Goal: Task Accomplishment & Management: Use online tool/utility

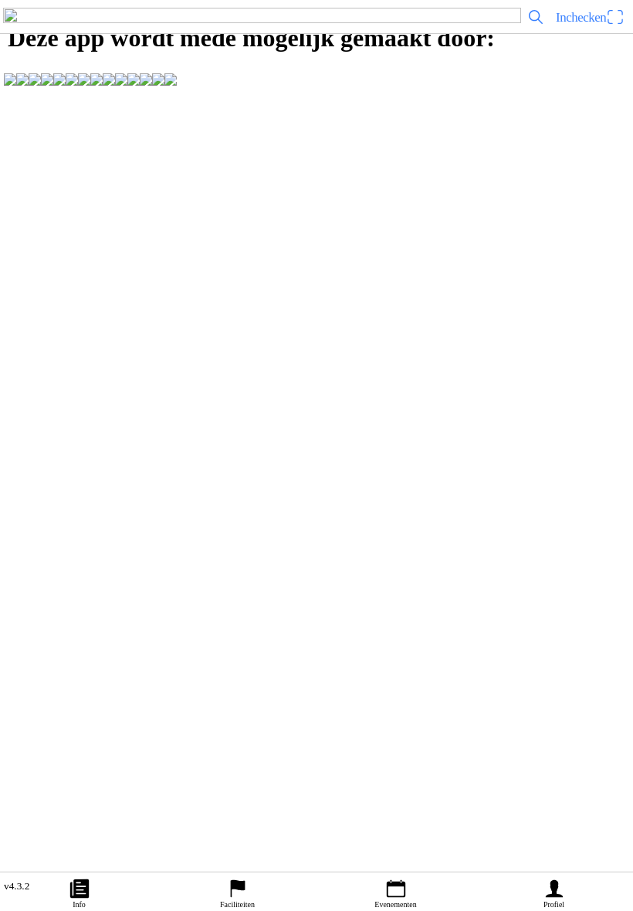
click at [623, 29] on span "Inchecken" at bounding box center [590, 17] width 69 height 25
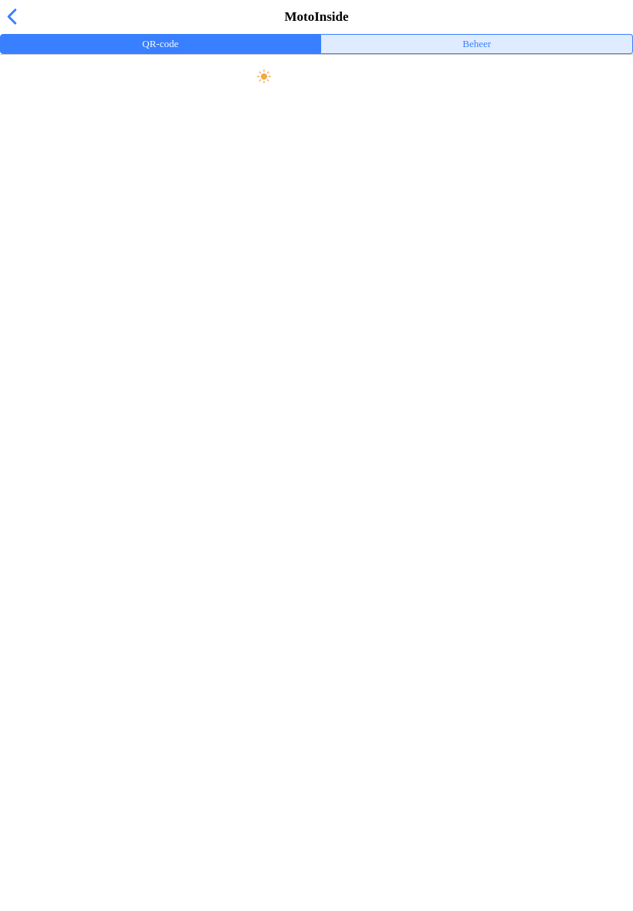
click at [490, 53] on ion-label "Beheer" at bounding box center [477, 44] width 29 height 17
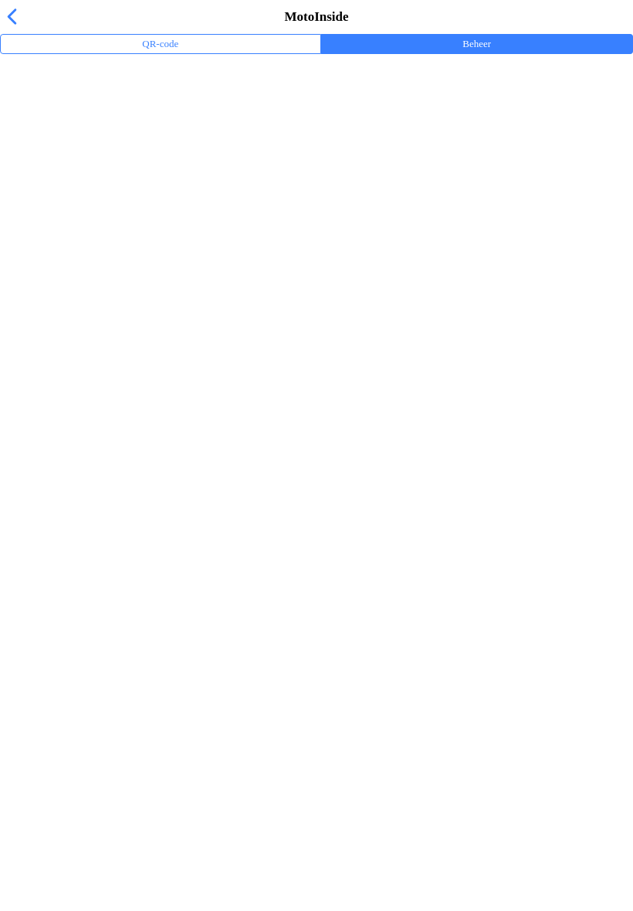
click at [42, 117] on div "Trainingsevenementen" at bounding box center [319, 100] width 615 height 33
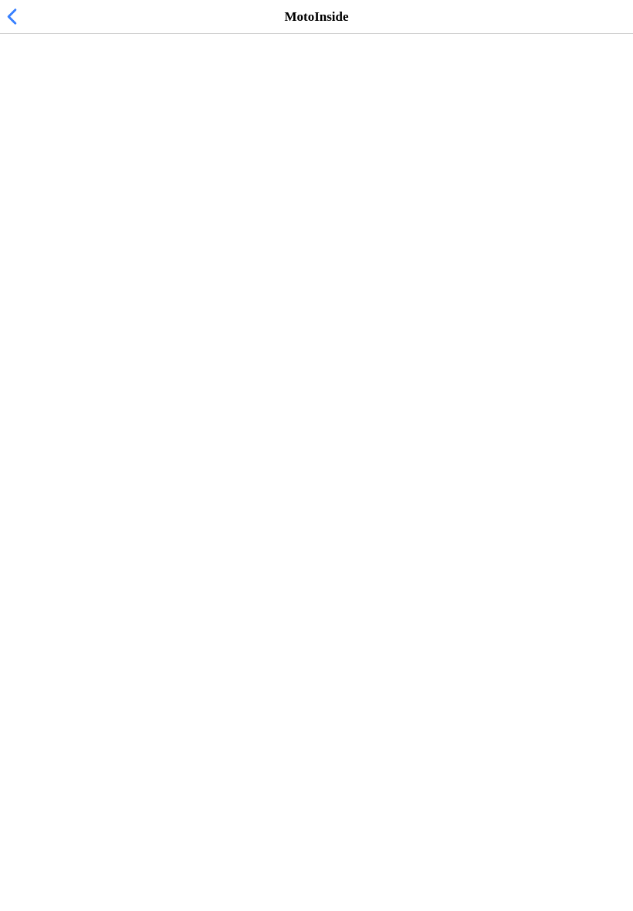
click at [32, 149] on span "[DATE] 10:30" at bounding box center [50, 141] width 76 height 15
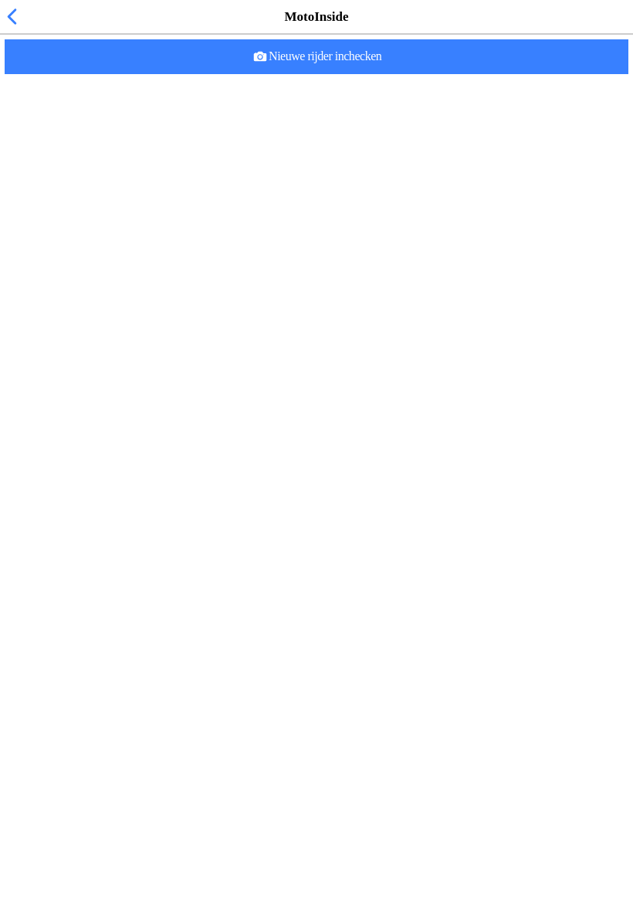
click at [0, 0] on slot "Nieuwe rijder inchecken" at bounding box center [0, 0] width 0 height 0
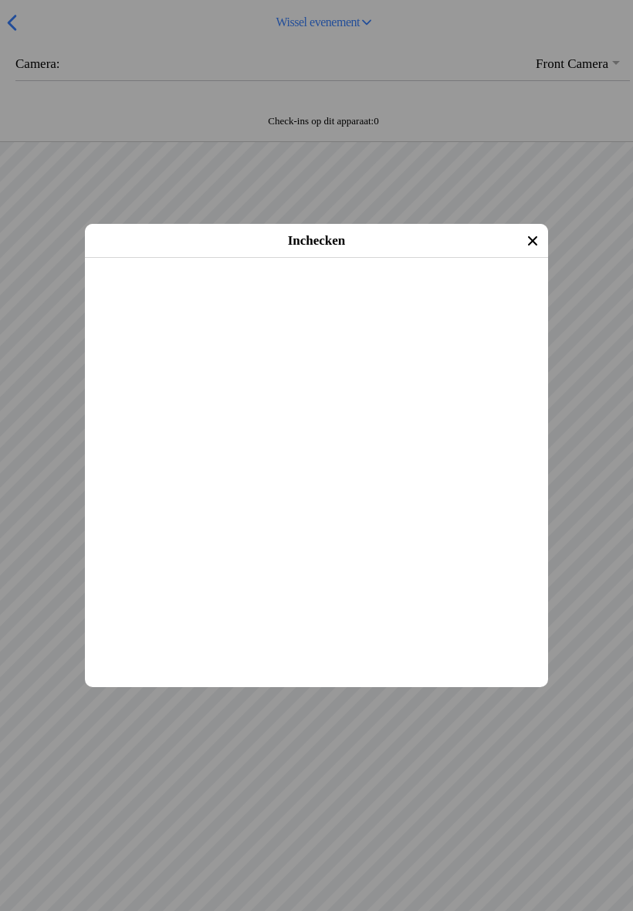
click at [0, 0] on slot "Inchecken" at bounding box center [0, 0] width 0 height 0
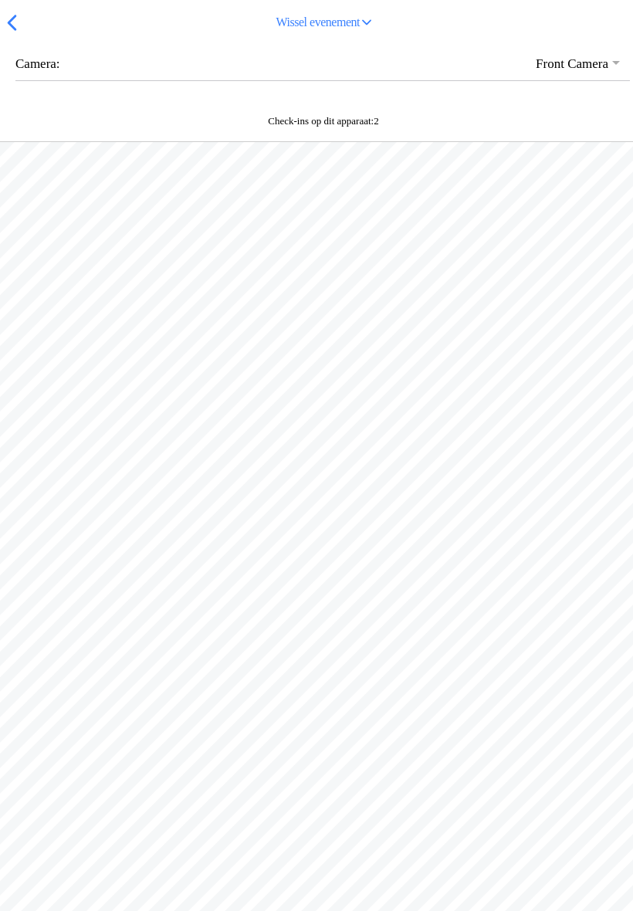
click at [10, 35] on span "button" at bounding box center [11, 23] width 17 height 24
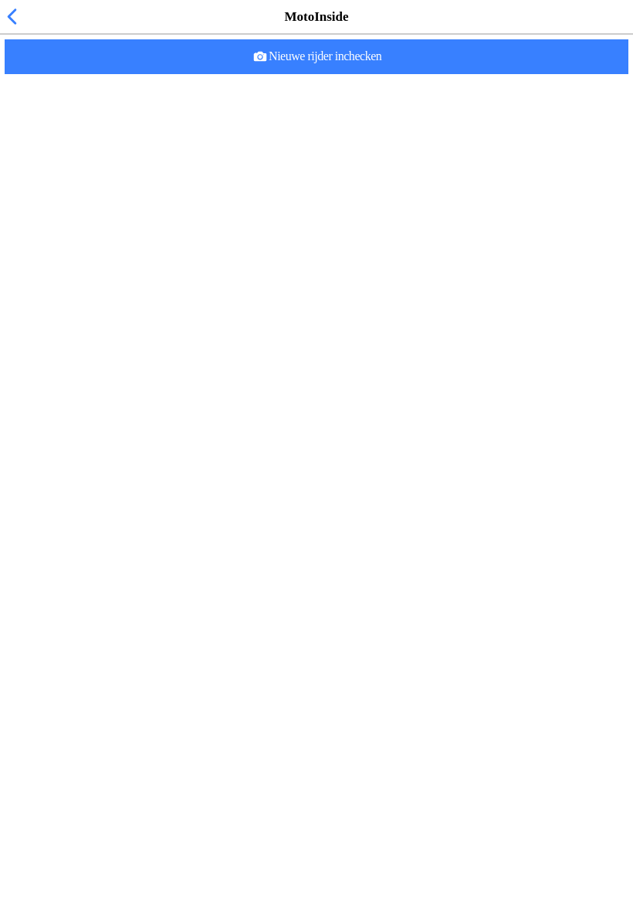
click at [18, 29] on span "button" at bounding box center [11, 17] width 17 height 24
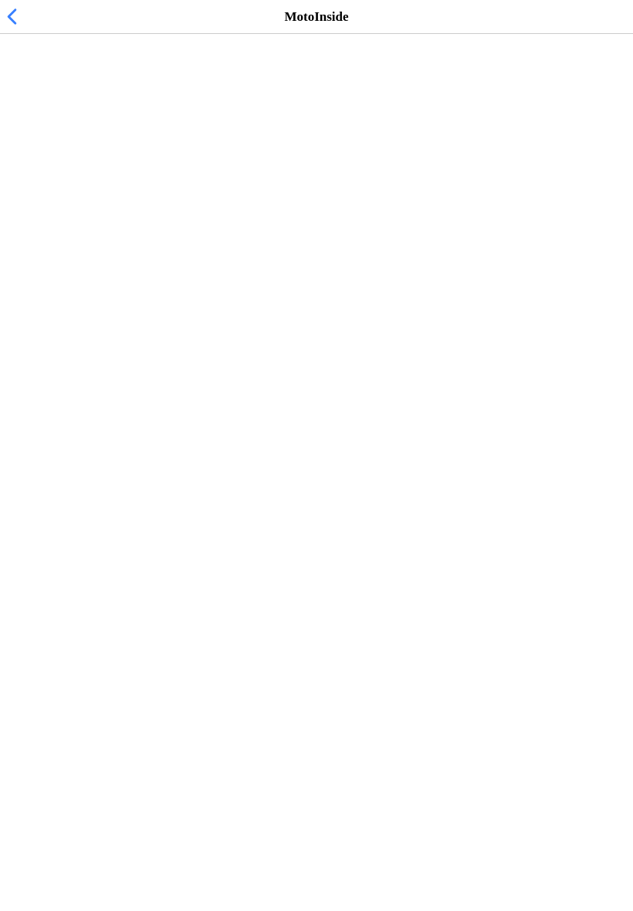
click at [119, 181] on h2 "Vrije training zondag MC NOP 12:00-16:00 uur" at bounding box center [308, 173] width 593 height 15
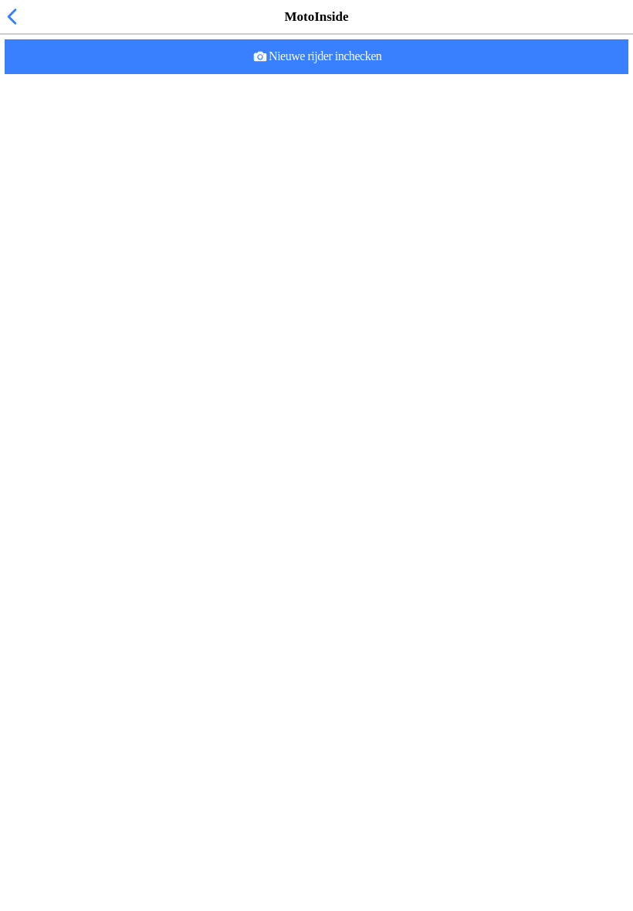
click at [0, 0] on slot "Nieuwe rijder inchecken" at bounding box center [0, 0] width 0 height 0
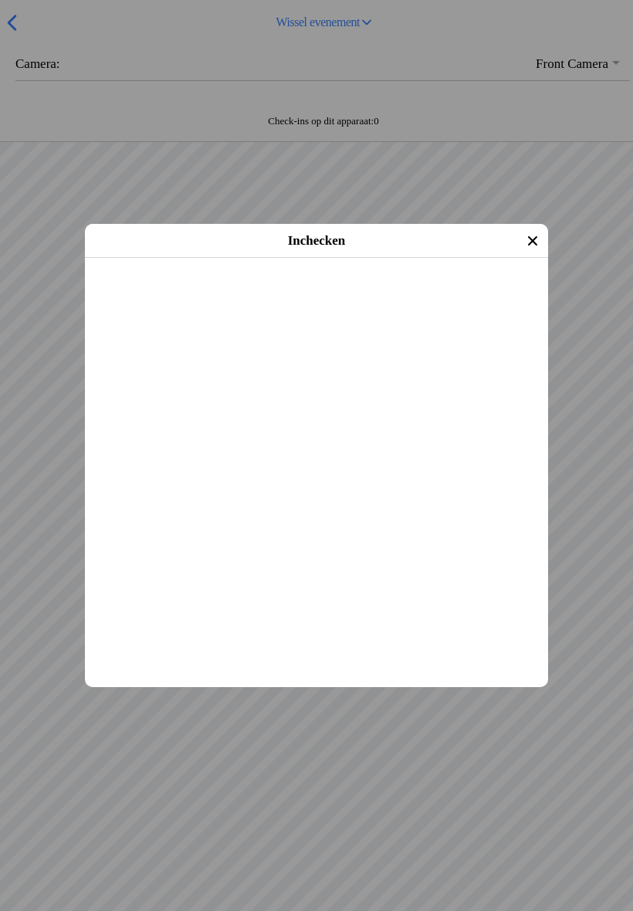
click at [327, 296] on span "Inchecken" at bounding box center [317, 278] width 436 height 35
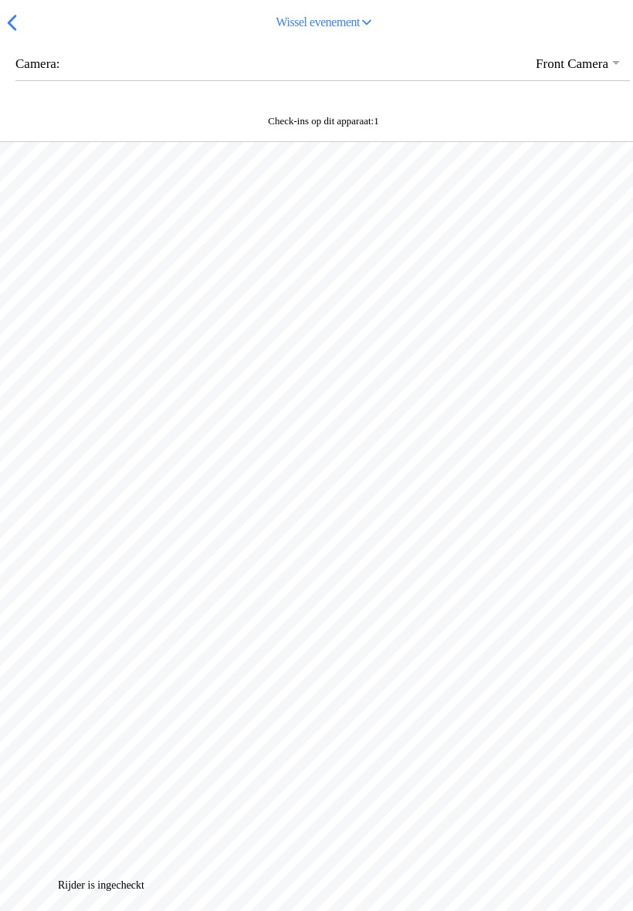
click at [20, 35] on span "button" at bounding box center [11, 23] width 17 height 24
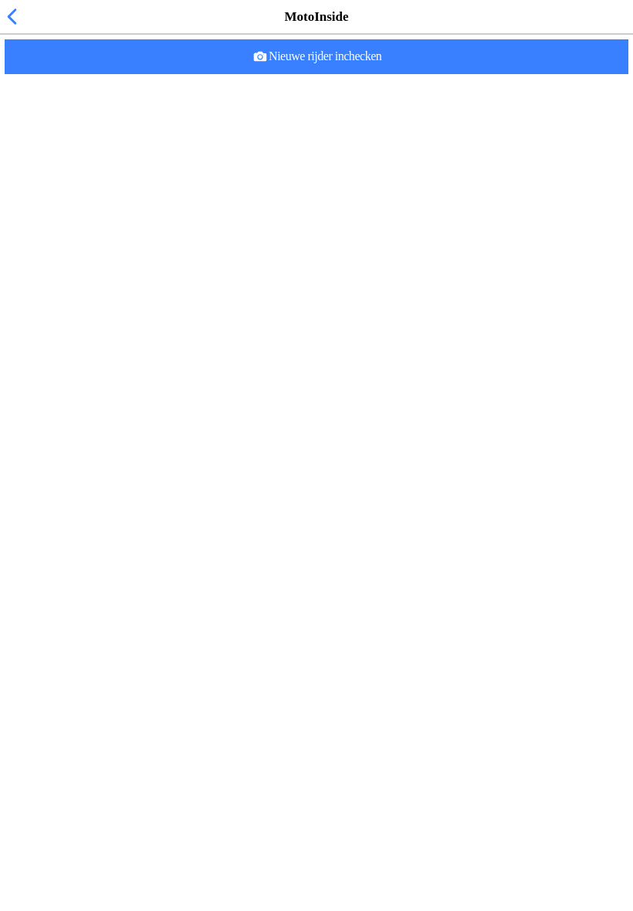
click at [18, 29] on span "button" at bounding box center [11, 17] width 17 height 24
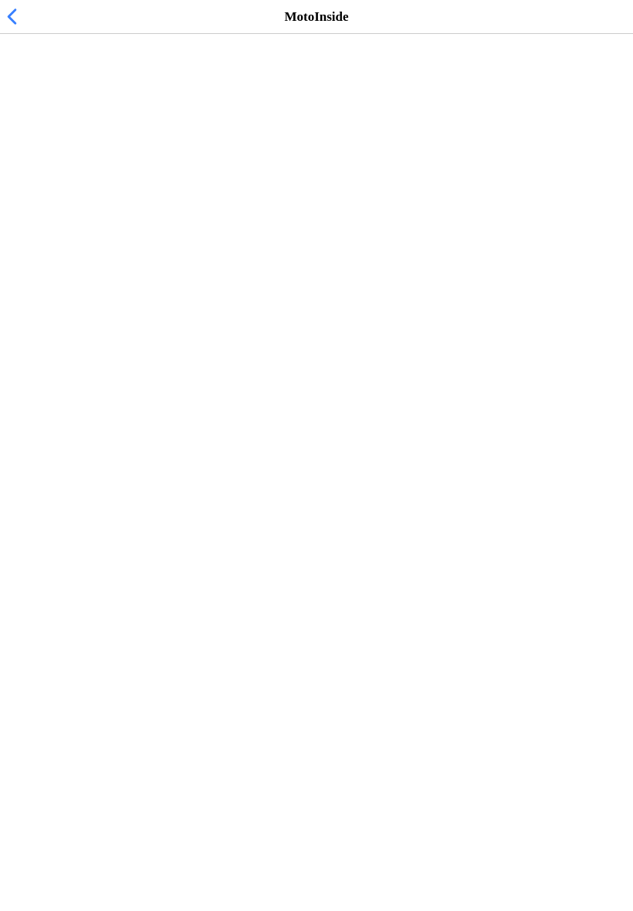
click at [88, 149] on span "[DATE] 10:30" at bounding box center [50, 141] width 76 height 15
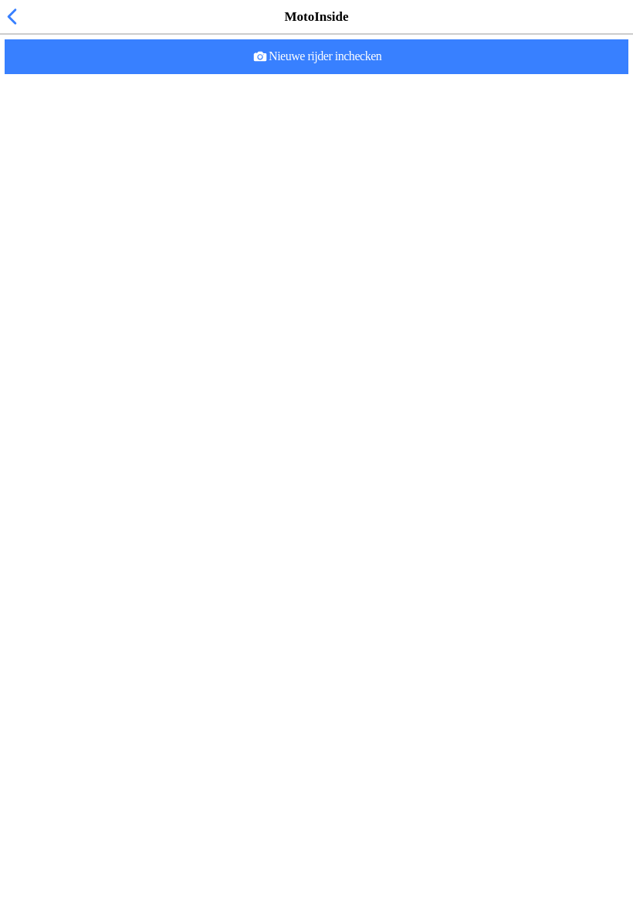
click at [0, 0] on slot "Nieuwe rijder inchecken" at bounding box center [0, 0] width 0 height 0
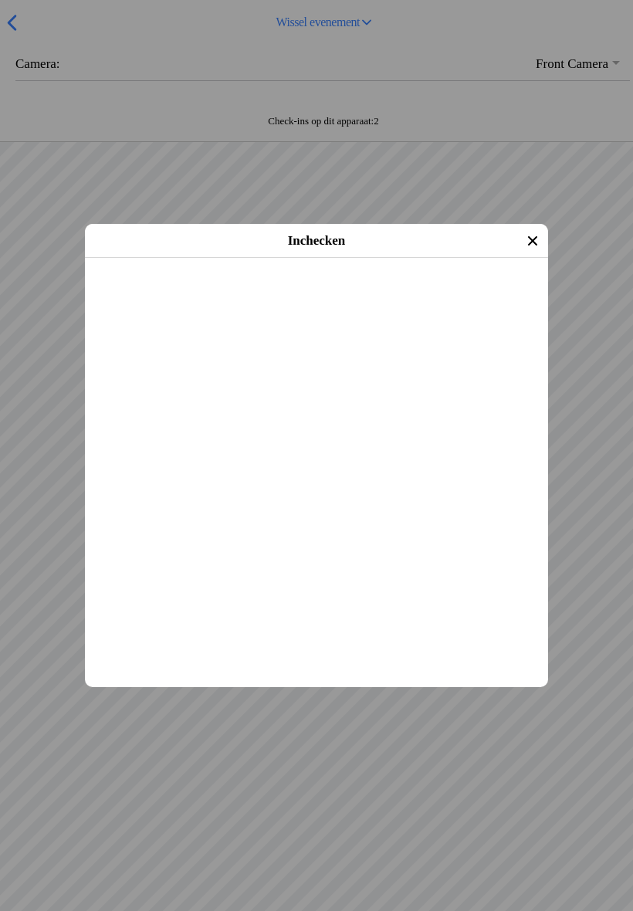
click at [0, 0] on slot "Inchecken" at bounding box center [0, 0] width 0 height 0
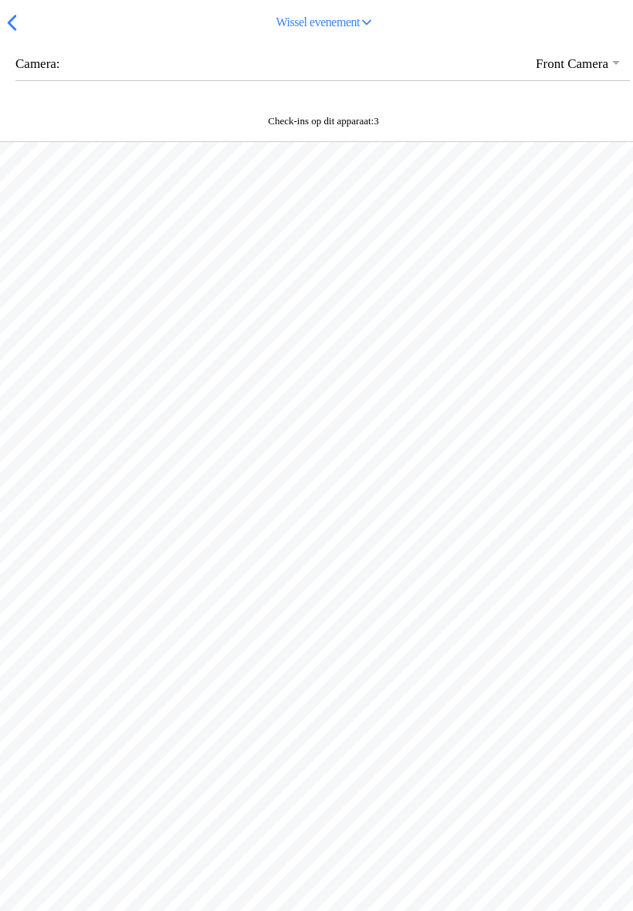
click at [60, 189] on div at bounding box center [316, 300] width 633 height 317
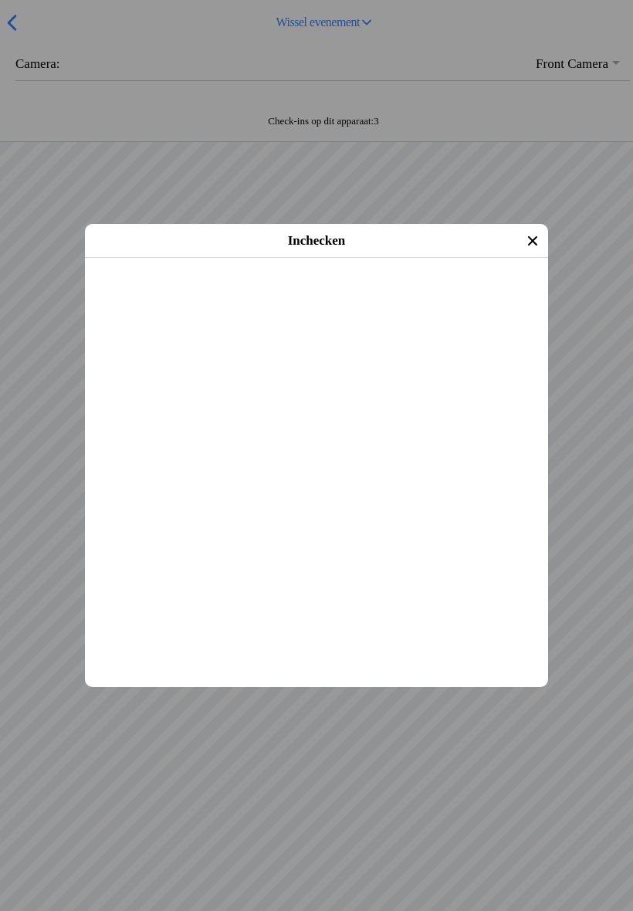
click at [0, 0] on slot "Inchecken" at bounding box center [0, 0] width 0 height 0
click at [353, 296] on span "Inchecken" at bounding box center [317, 278] width 436 height 35
click at [0, 0] on slot "Inchecken" at bounding box center [0, 0] width 0 height 0
click at [342, 296] on span "Inchecken" at bounding box center [317, 278] width 436 height 35
click at [331, 296] on span "Inchecken" at bounding box center [317, 278] width 436 height 35
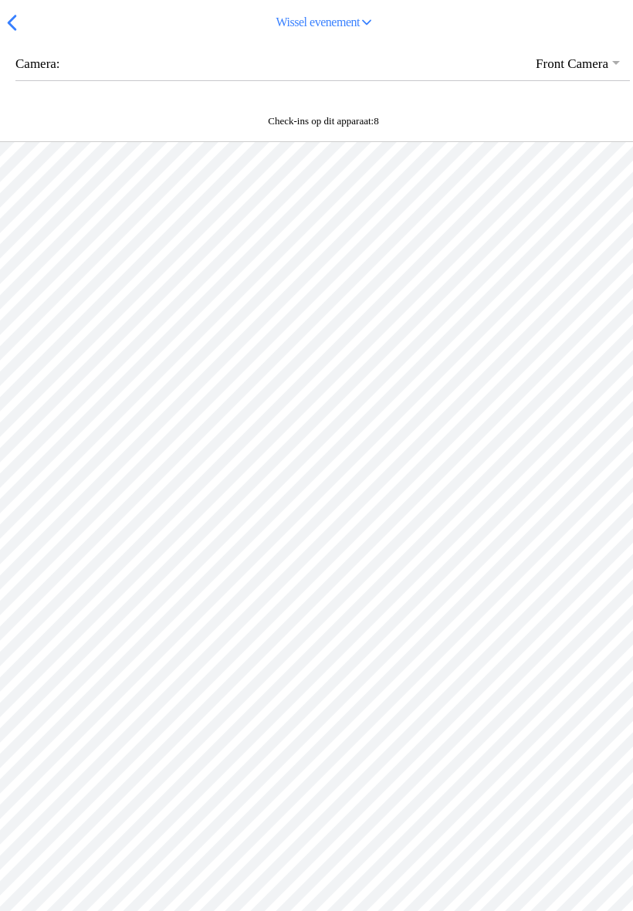
click at [8, 35] on span "button" at bounding box center [11, 23] width 17 height 24
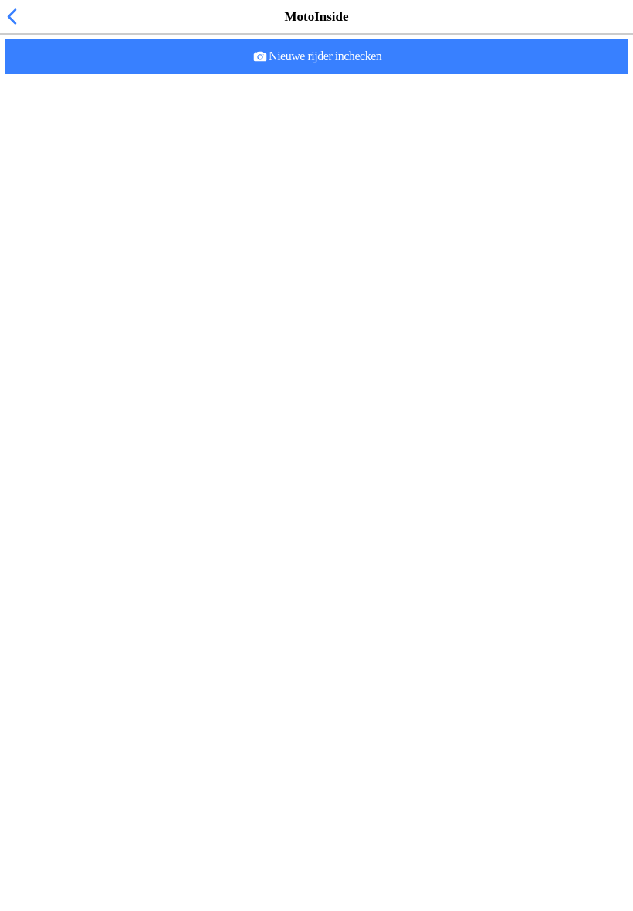
click at [29, 34] on div "MotoInside" at bounding box center [316, 17] width 633 height 34
click at [18, 29] on span "button" at bounding box center [11, 17] width 17 height 24
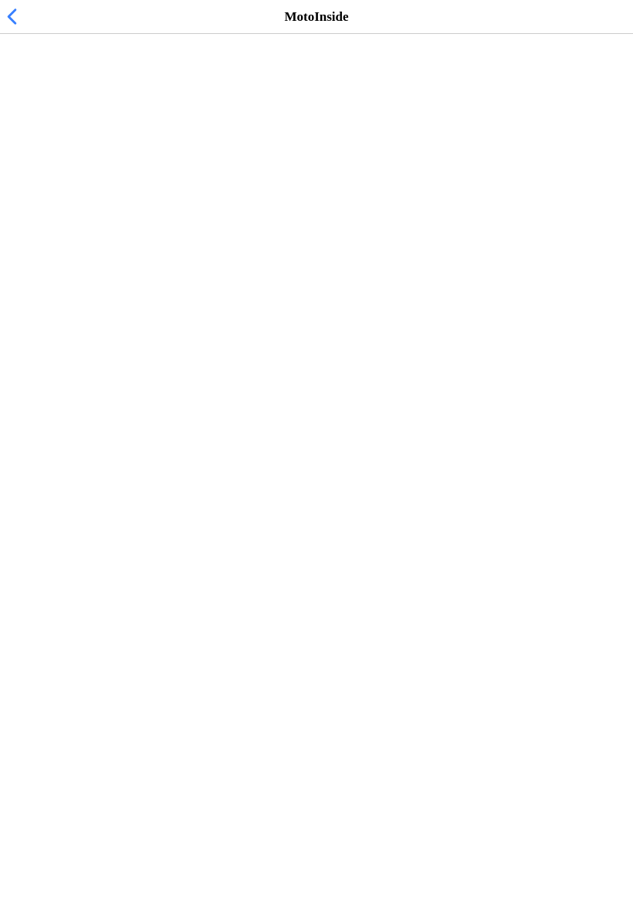
click at [49, 196] on span "[DATE] 12:00" at bounding box center [50, 188] width 76 height 15
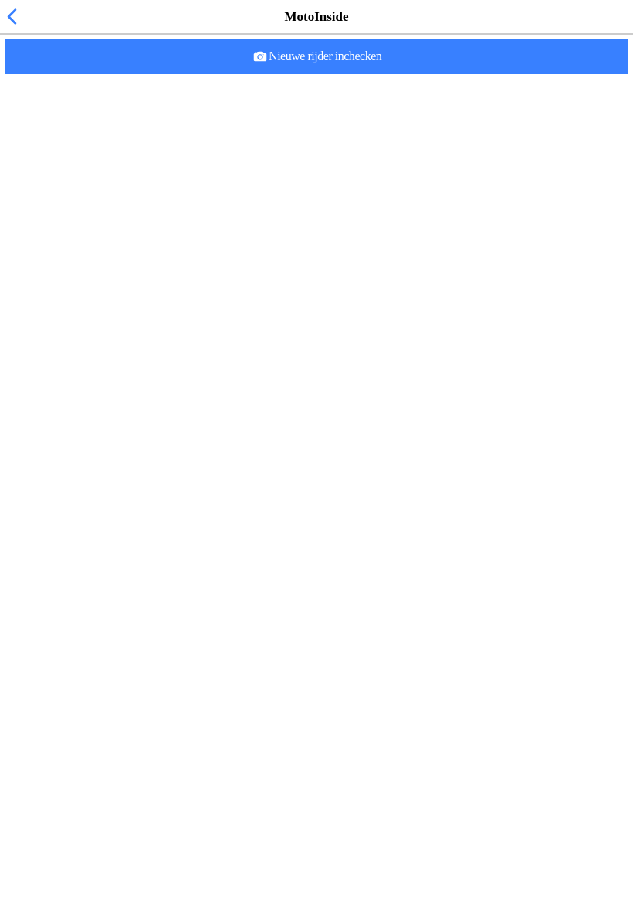
click at [0, 0] on slot "Nieuwe rijder inchecken" at bounding box center [0, 0] width 0 height 0
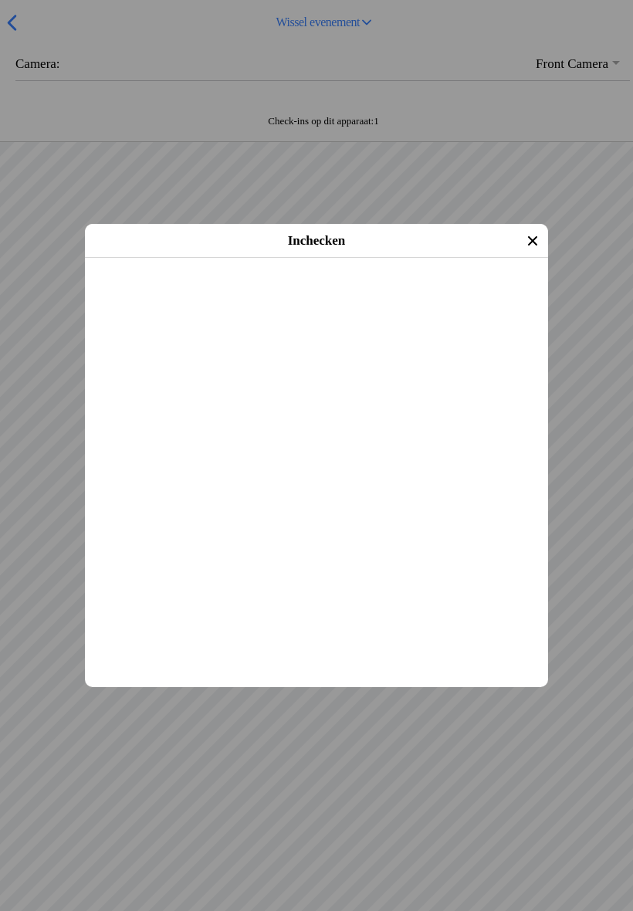
click at [352, 296] on span "Inchecken" at bounding box center [317, 278] width 436 height 35
click at [0, 0] on slot "Inchecken" at bounding box center [0, 0] width 0 height 0
click at [341, 296] on span "Inchecken" at bounding box center [317, 278] width 436 height 35
click at [348, 296] on span "Inchecken" at bounding box center [317, 278] width 436 height 35
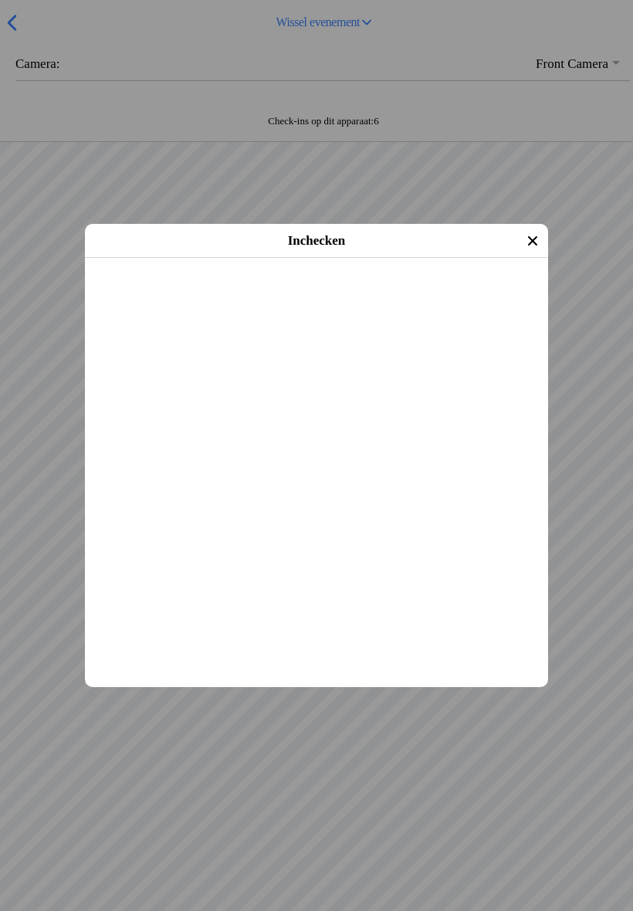
click at [354, 296] on span "Inchecken" at bounding box center [317, 278] width 436 height 35
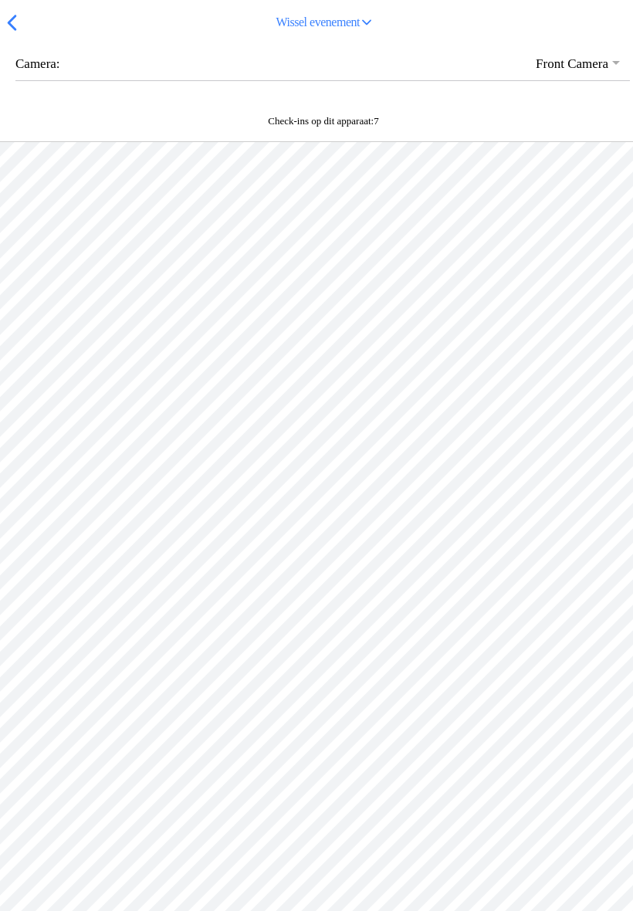
click at [17, 35] on span "button" at bounding box center [11, 23] width 17 height 24
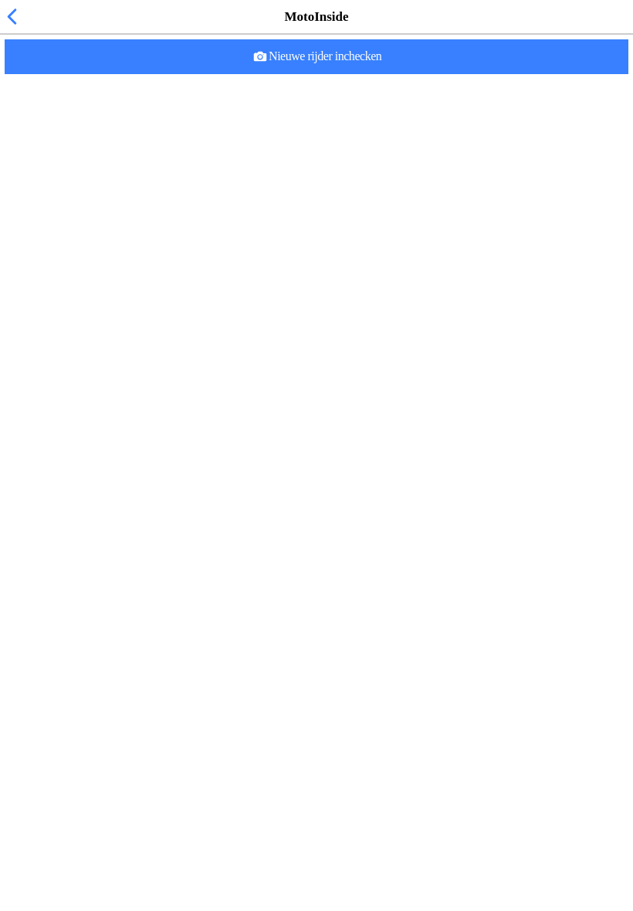
click at [5, 29] on span "button" at bounding box center [11, 17] width 17 height 24
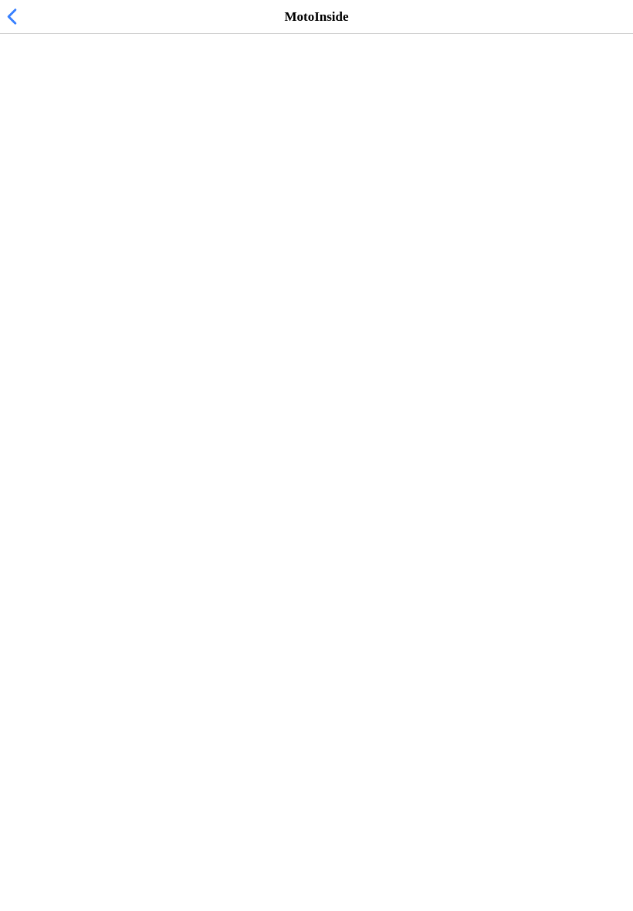
click at [192, 181] on h2 "Vrije training zondag MC NOP 12:00-16:00 uur" at bounding box center [308, 173] width 593 height 15
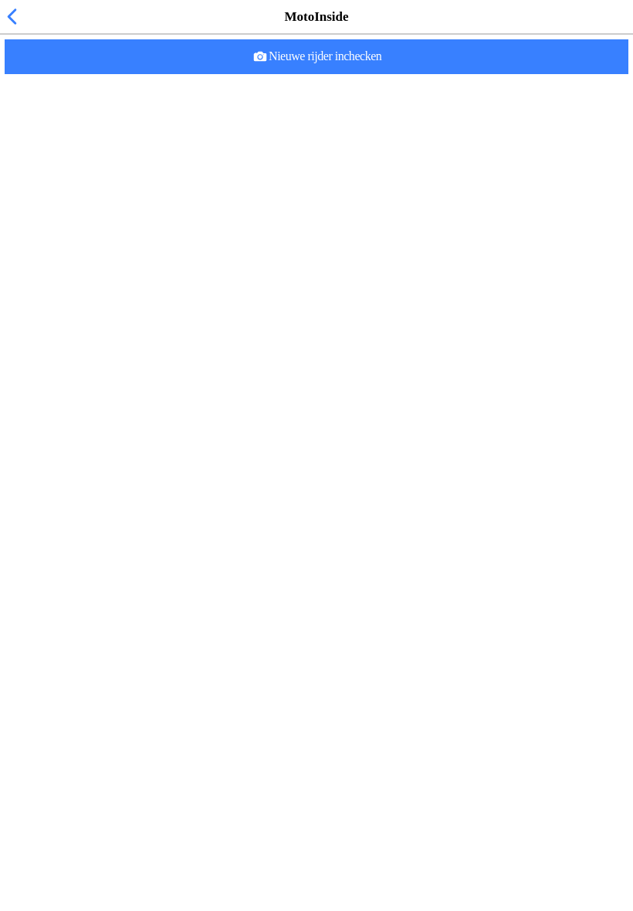
click at [357, 74] on span "Nieuwe rijder inchecken" at bounding box center [316, 56] width 599 height 35
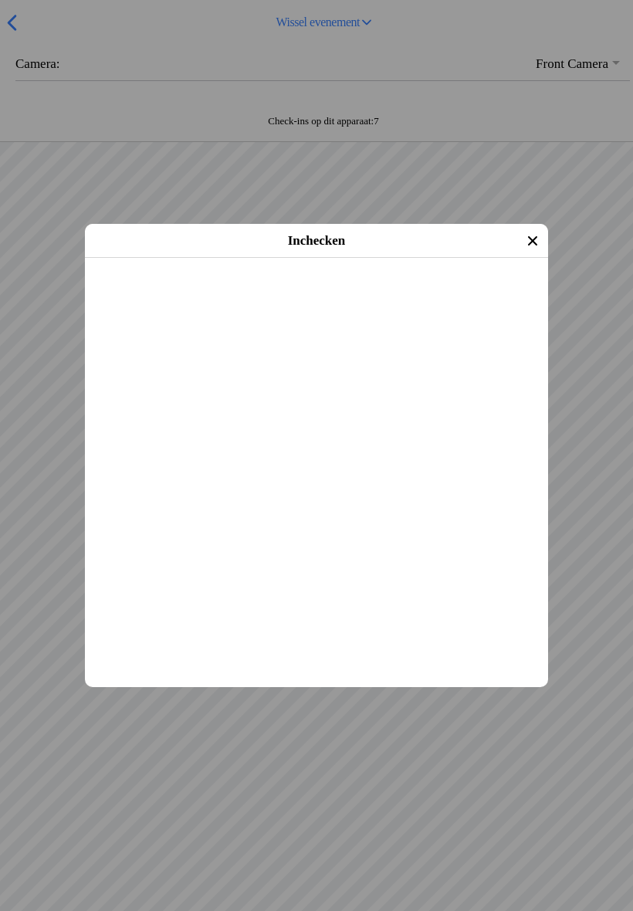
click at [0, 0] on slot "Inchecken" at bounding box center [0, 0] width 0 height 0
click at [303, 296] on ion-footer "Inchecken" at bounding box center [316, 278] width 463 height 35
click at [276, 258] on main "[PERSON_NAME] [DATE] (43 jaar oud) Evenement: Vrije training zondag MC NOP 12:0…" at bounding box center [316, 258] width 463 height 0
click at [0, 0] on slot "Inchecken" at bounding box center [0, 0] width 0 height 0
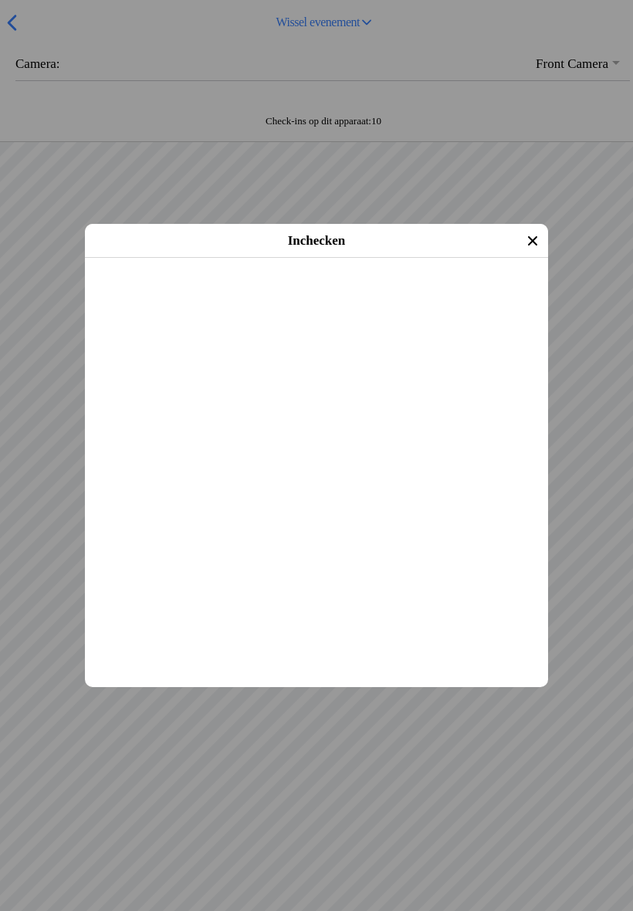
click at [297, 258] on main "[PERSON_NAME] [DATE] (42 jaar oud) Evenement: Vrije training zondag MC NOP 12:0…" at bounding box center [316, 258] width 463 height 0
click at [0, 0] on slot "Inchecken" at bounding box center [0, 0] width 0 height 0
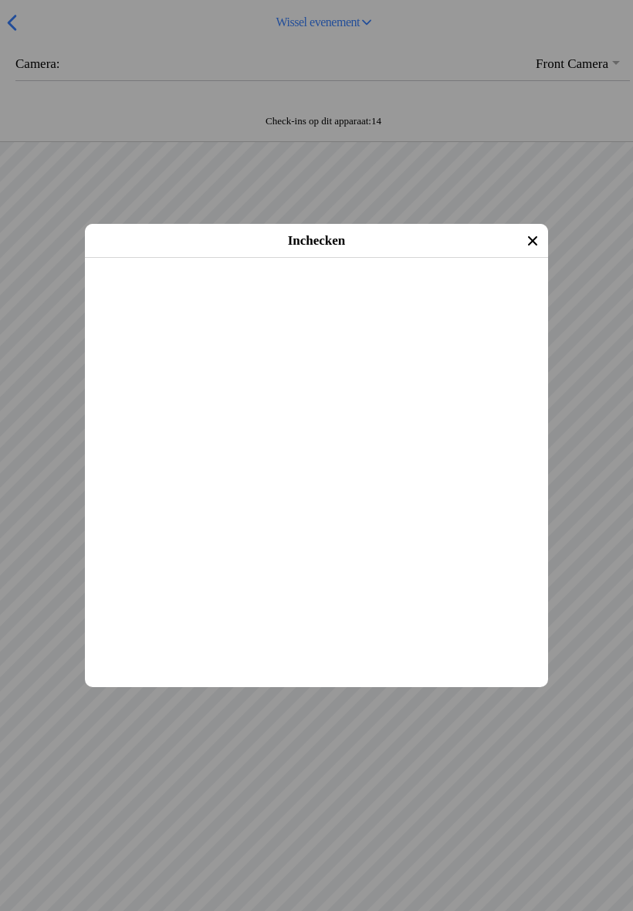
click at [290, 296] on span "Inchecken" at bounding box center [317, 278] width 436 height 35
click at [317, 258] on main "[PERSON_NAME] [DATE] (42 jaar oud) Evenement: Vrije training zondag MC NOP 12:0…" at bounding box center [316, 258] width 463 height 0
click at [314, 296] on span "Inchecken" at bounding box center [317, 278] width 436 height 35
click at [0, 0] on slot "Inchecken" at bounding box center [0, 0] width 0 height 0
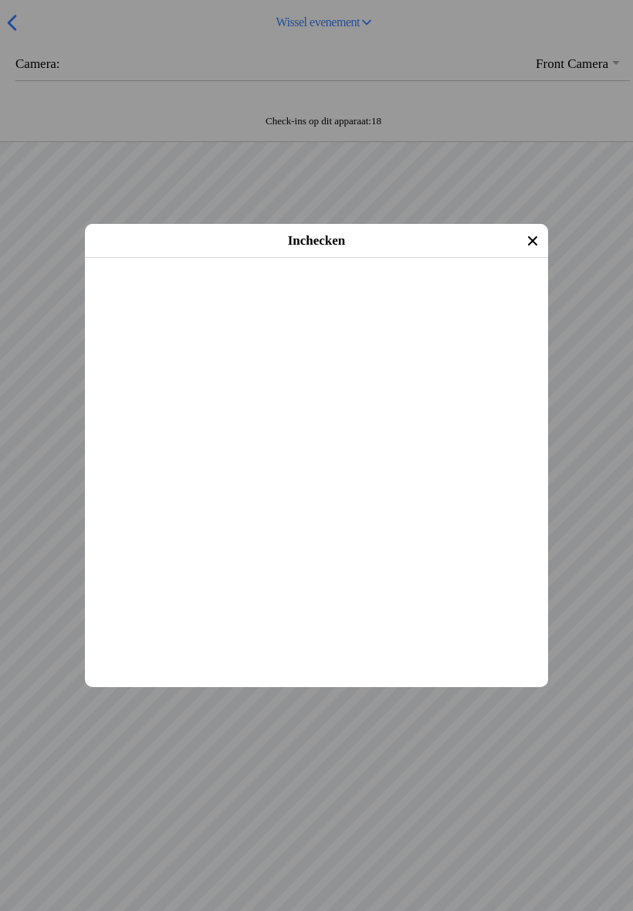
click at [0, 0] on slot "Inchecken" at bounding box center [0, 0] width 0 height 0
click at [329, 296] on span "Inchecken" at bounding box center [317, 278] width 436 height 35
click at [347, 296] on span "Inchecken" at bounding box center [317, 278] width 436 height 35
click at [300, 296] on span "Inchecken" at bounding box center [317, 278] width 436 height 35
click at [0, 0] on slot "Inchecken" at bounding box center [0, 0] width 0 height 0
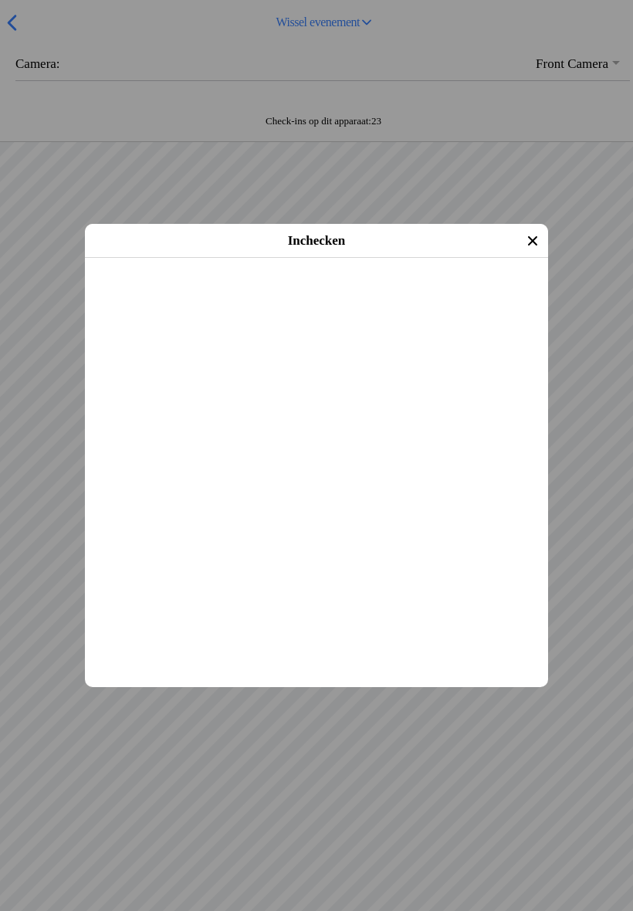
click at [0, 0] on slot "Inchecken" at bounding box center [0, 0] width 0 height 0
click at [290, 296] on span "Inchecken" at bounding box center [317, 278] width 436 height 35
click at [310, 258] on main "[PERSON_NAME] [DATE] (24 jaar oud) Cross Evenement: Vrije training zondag MC NO…" at bounding box center [316, 258] width 463 height 0
click at [316, 258] on main "[PERSON_NAME] [DATE] (24 jaar oud) Cross Evenement: Vrije training zondag MC NO…" at bounding box center [316, 258] width 463 height 0
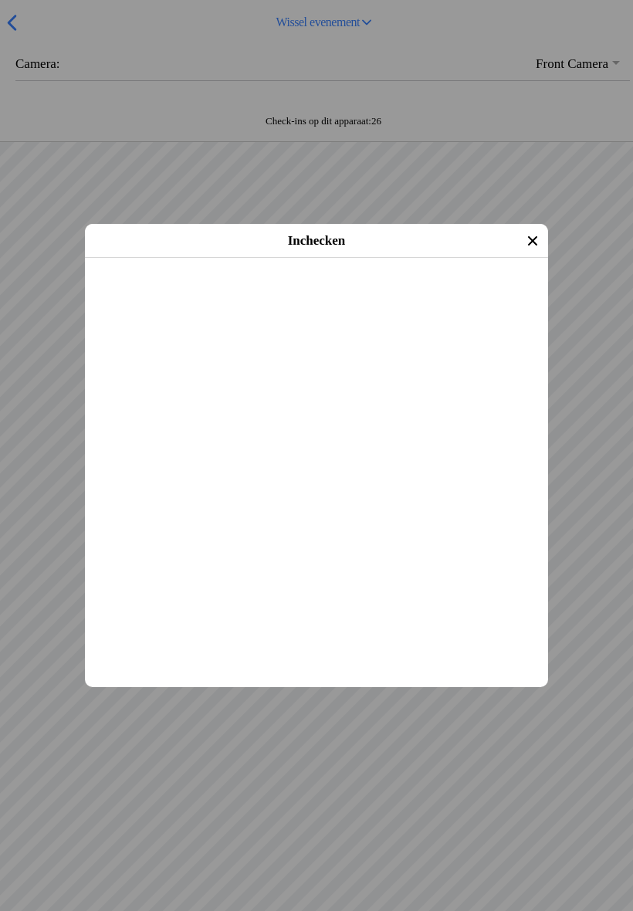
click at [312, 296] on span "Inchecken" at bounding box center [317, 278] width 436 height 35
click at [0, 0] on slot "Inchecken" at bounding box center [0, 0] width 0 height 0
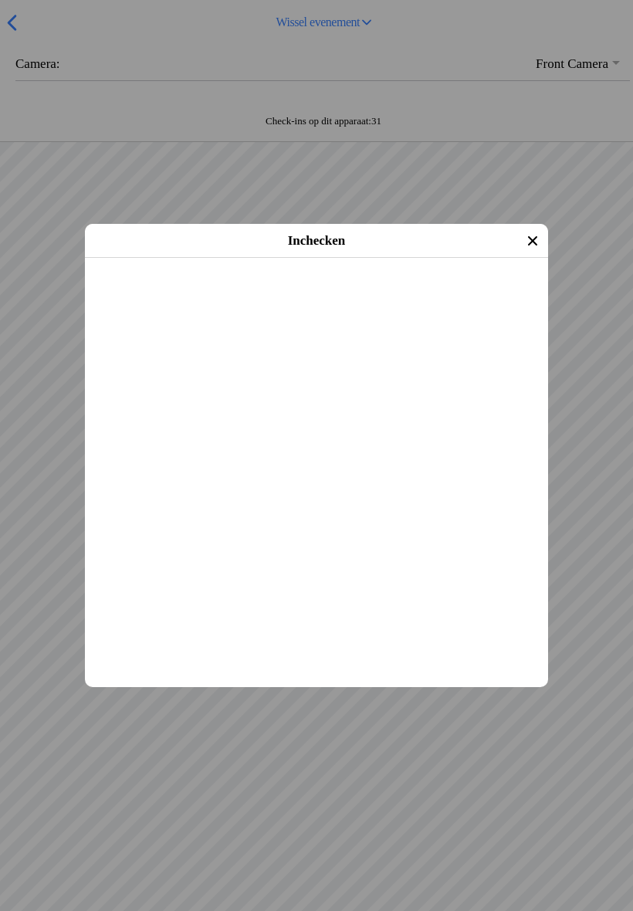
click at [0, 0] on slot "Inchecken" at bounding box center [0, 0] width 0 height 0
click at [291, 296] on span "Inchecken" at bounding box center [317, 278] width 436 height 35
click at [0, 0] on slot "Inchecken" at bounding box center [0, 0] width 0 height 0
click at [322, 296] on span "Inchecken" at bounding box center [317, 278] width 436 height 35
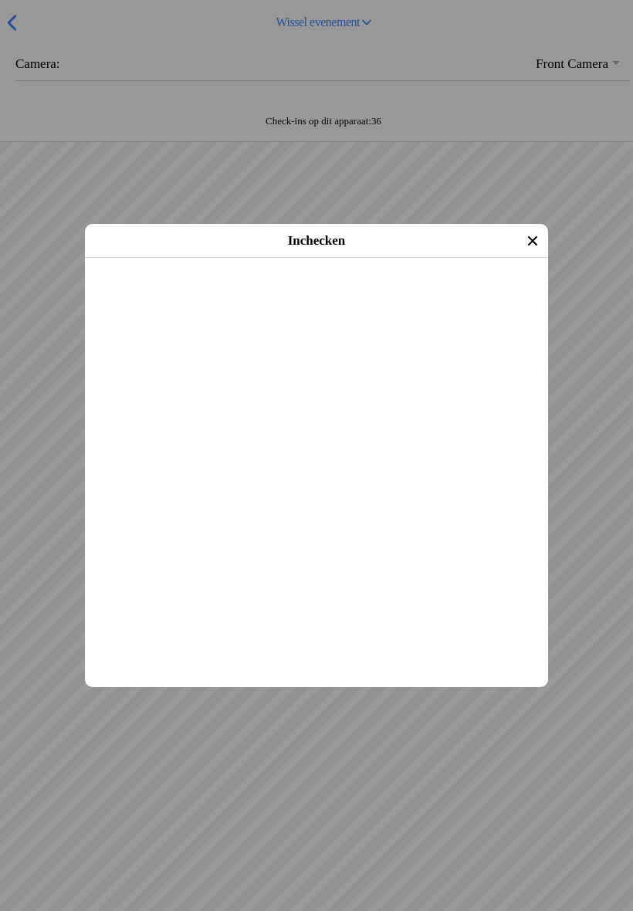
click at [334, 296] on span "Inchecken" at bounding box center [317, 278] width 436 height 35
click at [314, 296] on span "Inchecken" at bounding box center [317, 278] width 436 height 35
click at [317, 296] on span "Inchecken" at bounding box center [317, 278] width 436 height 35
click at [298, 258] on main "[PERSON_NAME] [DATE] (20 jaar oud) Evenement: Vrije training zondag MC NOP 12:0…" at bounding box center [316, 258] width 463 height 0
click at [302, 258] on main "[PERSON_NAME] [DATE] (20 jaar oud) Evenement: Vrije training zondag MC NOP 12:0…" at bounding box center [316, 258] width 463 height 0
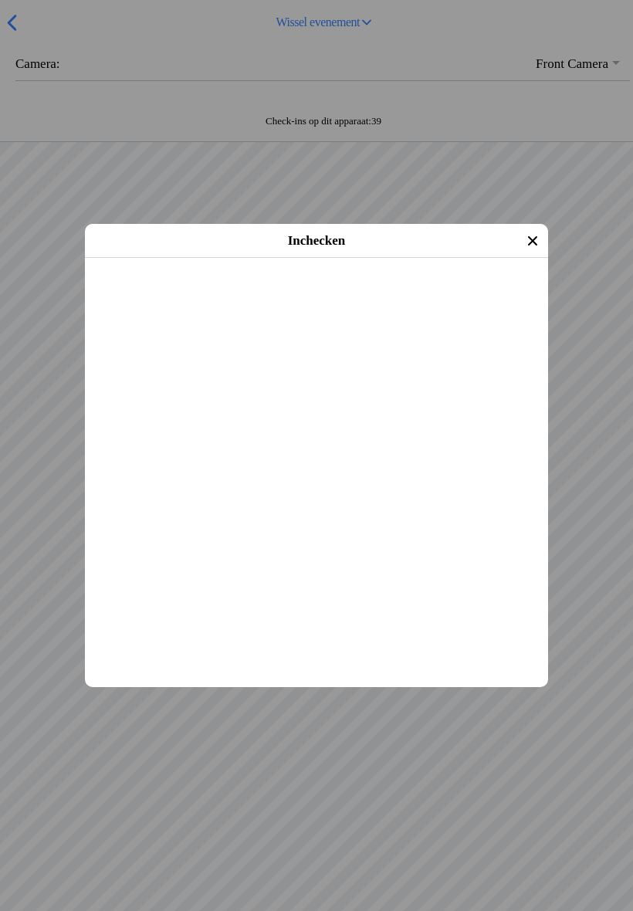
click at [312, 258] on main "[PERSON_NAME] [DATE] (20 jaar oud) Evenement: Vrije training zondag MC NOP 12:0…" at bounding box center [316, 258] width 463 height 0
click at [314, 296] on span "Inchecken" at bounding box center [317, 278] width 436 height 35
click at [302, 296] on span "Inchecken" at bounding box center [317, 278] width 436 height 35
click at [368, 296] on span "Inchecken" at bounding box center [317, 278] width 436 height 35
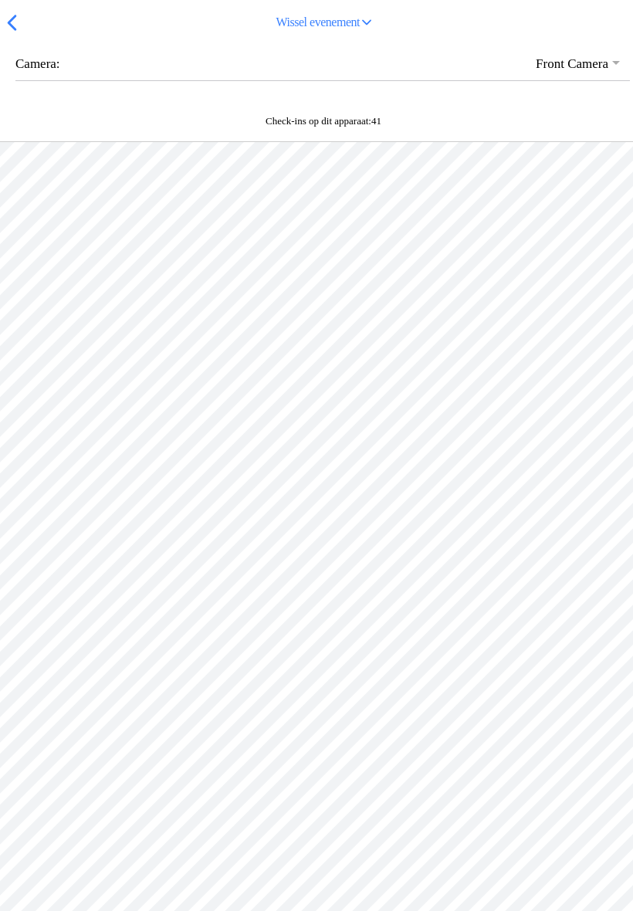
click at [371, 667] on ion-backdrop at bounding box center [316, 455] width 633 height 911
